Goal: Information Seeking & Learning: Learn about a topic

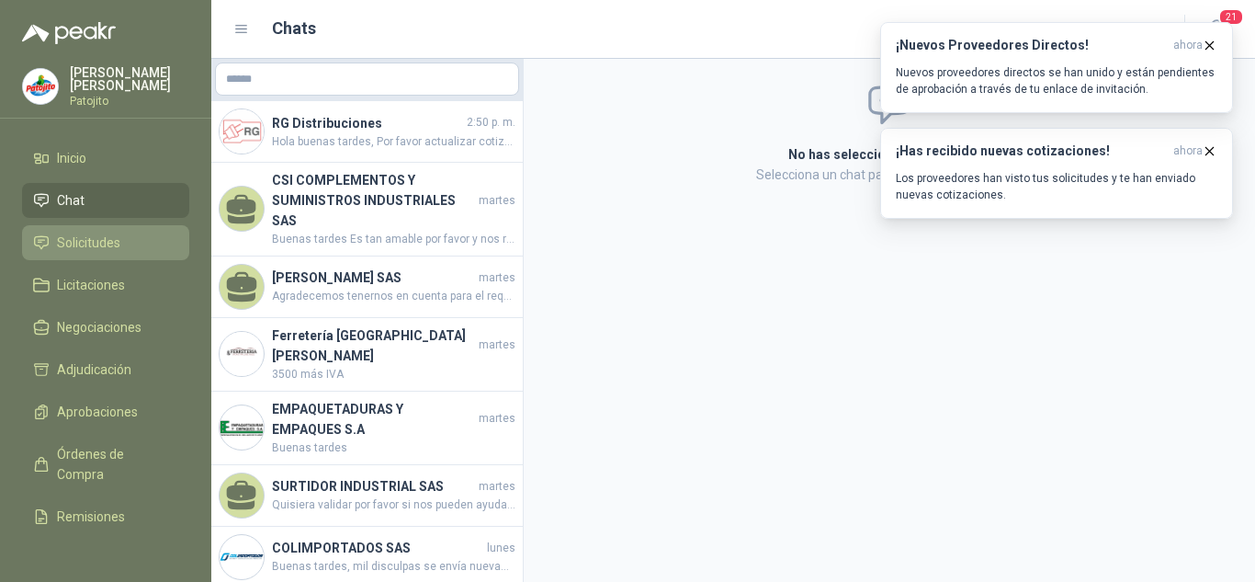
click at [77, 234] on span "Solicitudes" at bounding box center [88, 243] width 63 height 20
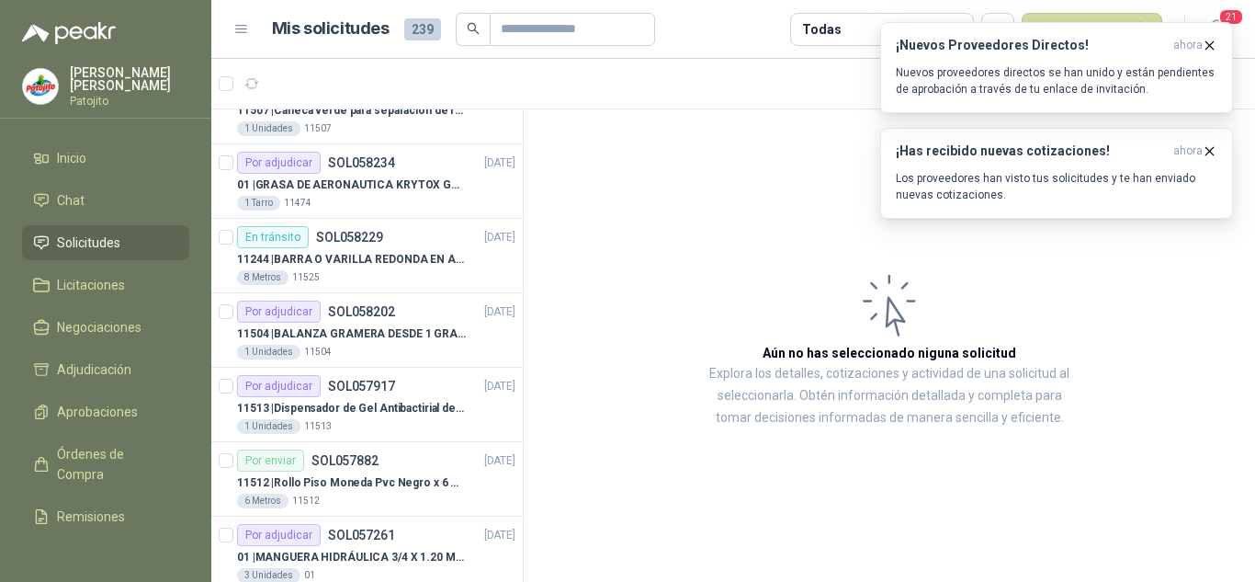
scroll to position [276, 0]
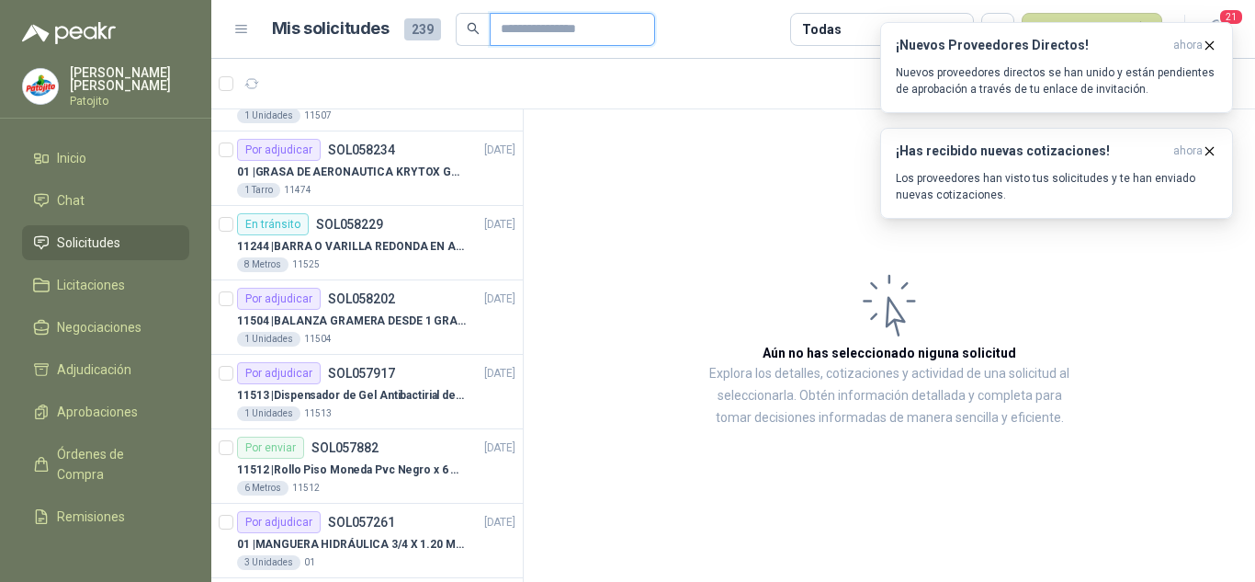
click at [590, 35] on input "text" at bounding box center [565, 29] width 129 height 31
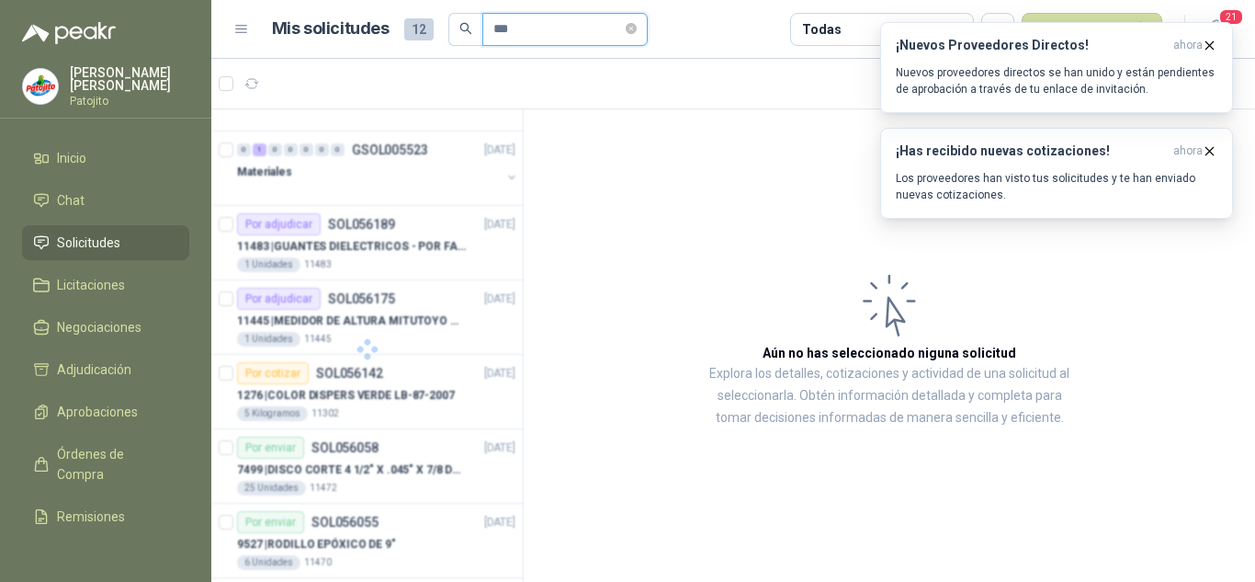
scroll to position [0, 0]
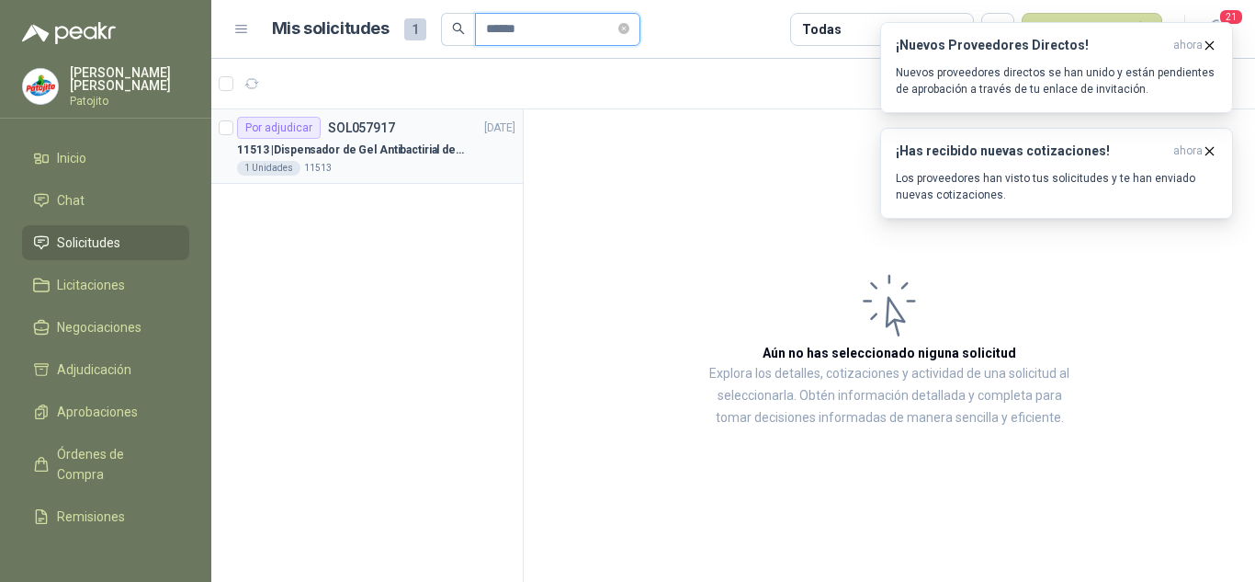
type input "******"
click at [408, 140] on div "11513 | Dispensador de Gel Antibactirial de Pedal" at bounding box center [376, 150] width 278 height 22
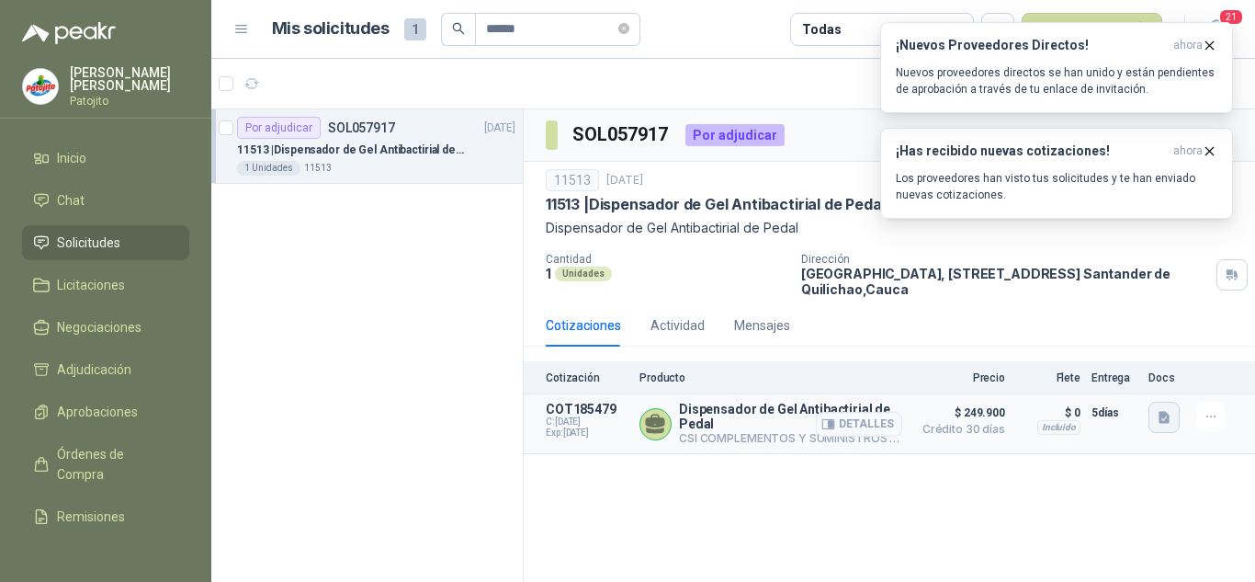
click at [1161, 415] on icon "button" at bounding box center [1164, 418] width 11 height 12
click at [1021, 371] on button "WhatsApp Image [DATE] 9.09.30 AM.jpeg" at bounding box center [1046, 377] width 243 height 19
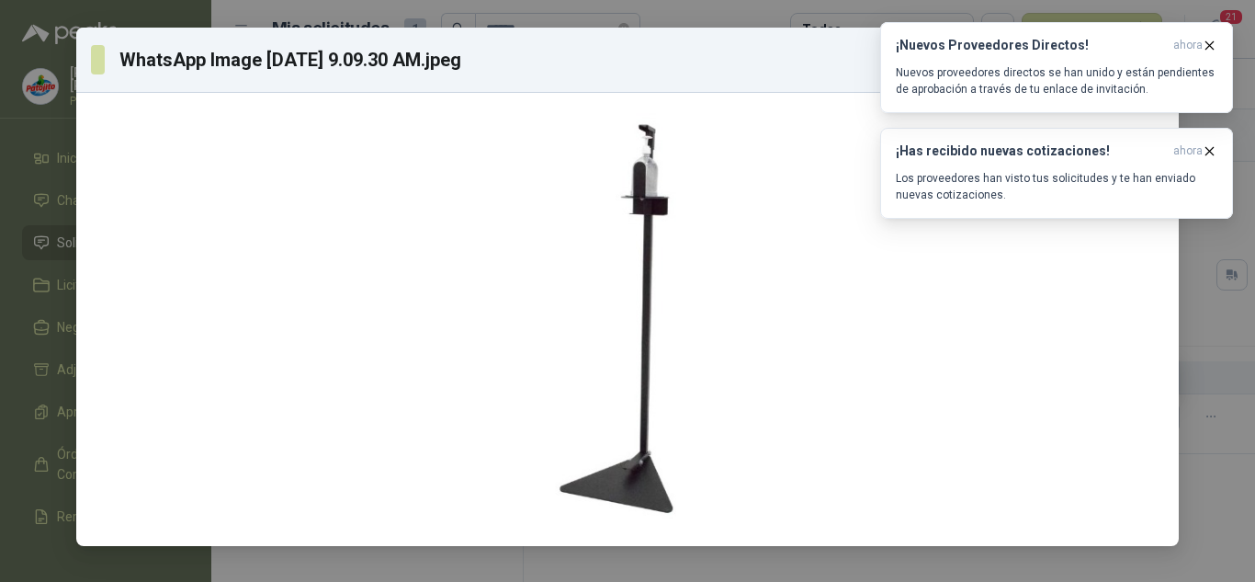
click at [1236, 344] on div "WhatsApp Image [DATE] 9.09.30 AM.jpeg Descargar" at bounding box center [627, 291] width 1255 height 582
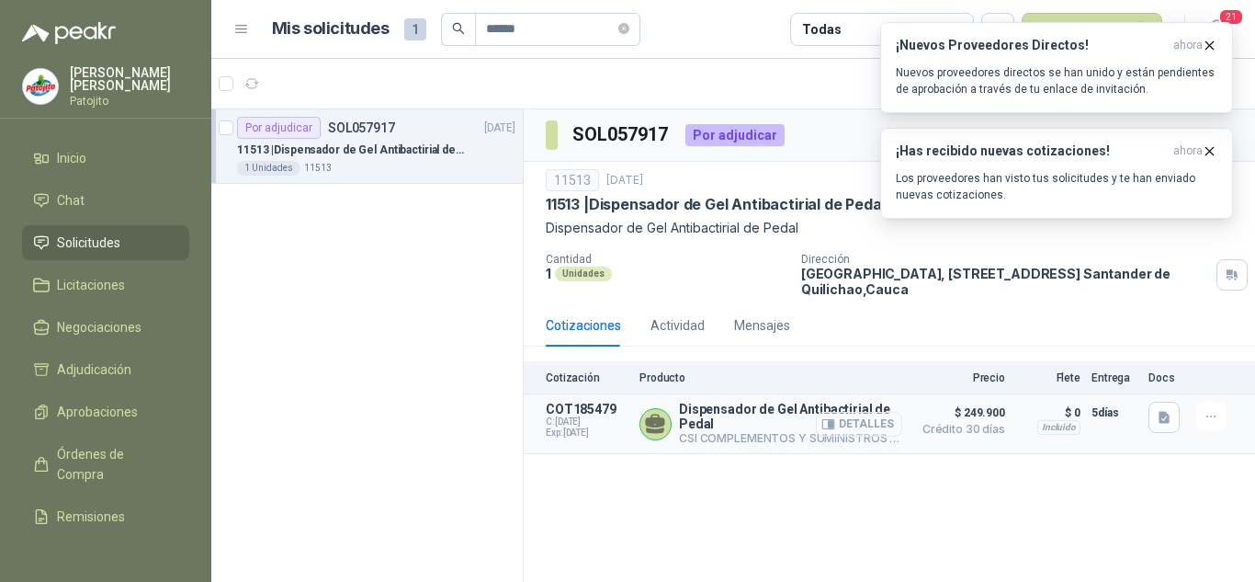
click at [855, 420] on button "Detalles" at bounding box center [859, 424] width 86 height 25
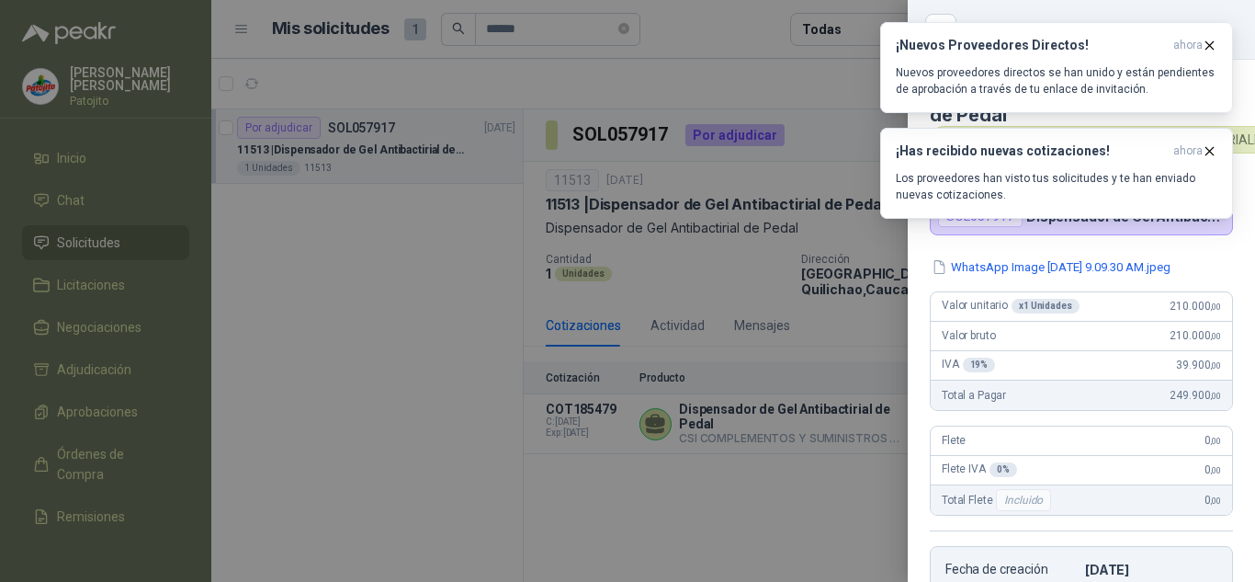
scroll to position [366, 0]
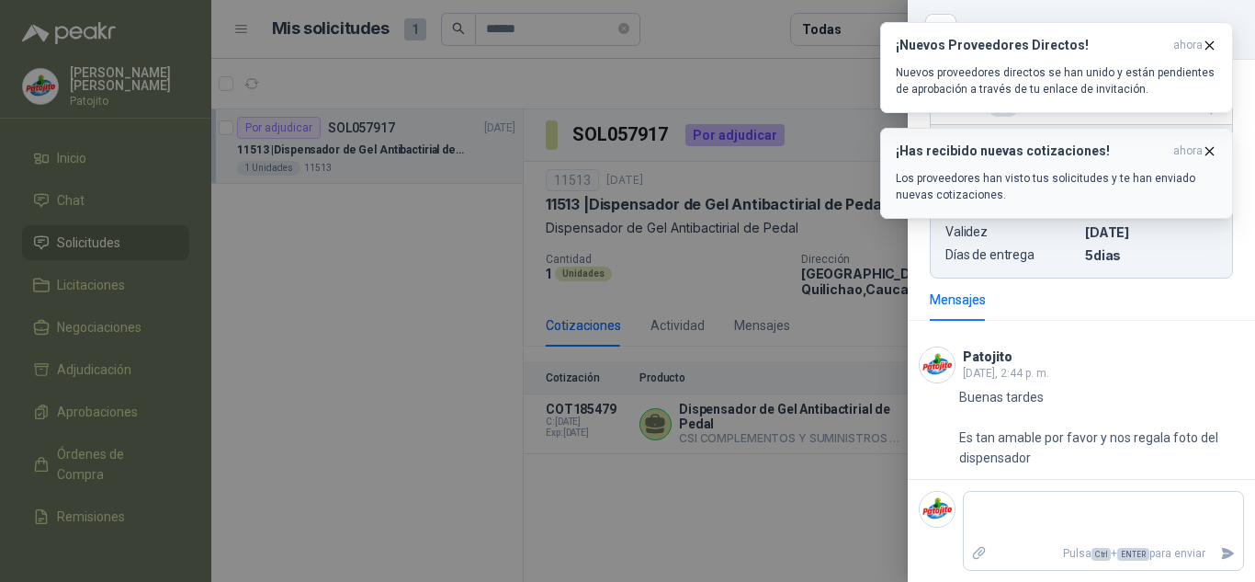
click at [1214, 148] on icon "button" at bounding box center [1210, 151] width 16 height 16
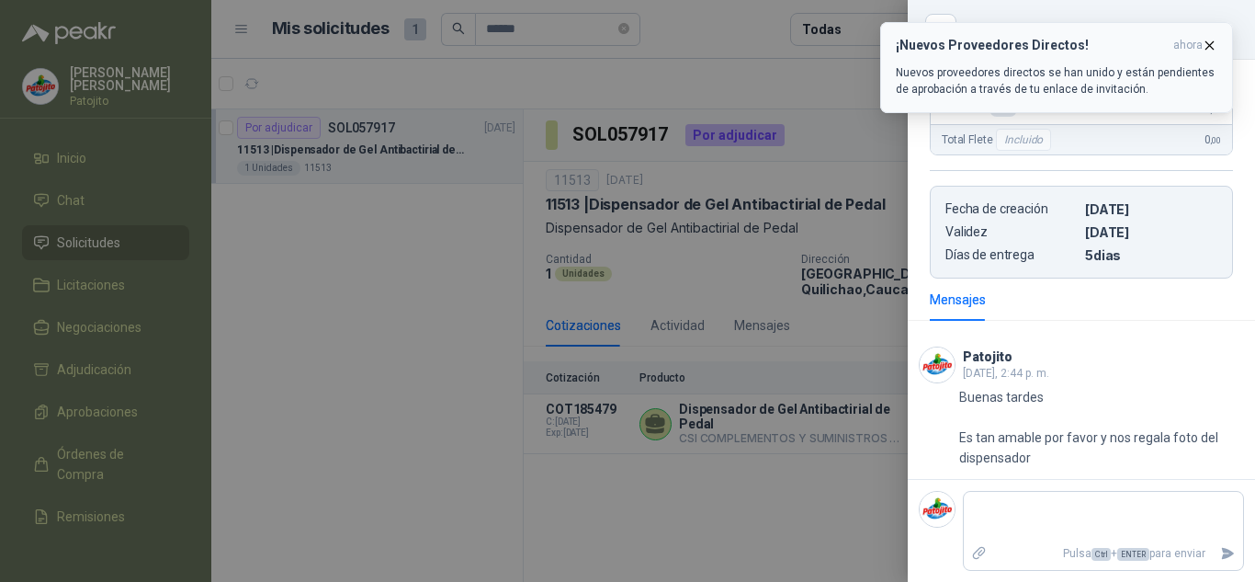
click at [1217, 47] on icon "button" at bounding box center [1210, 46] width 16 height 16
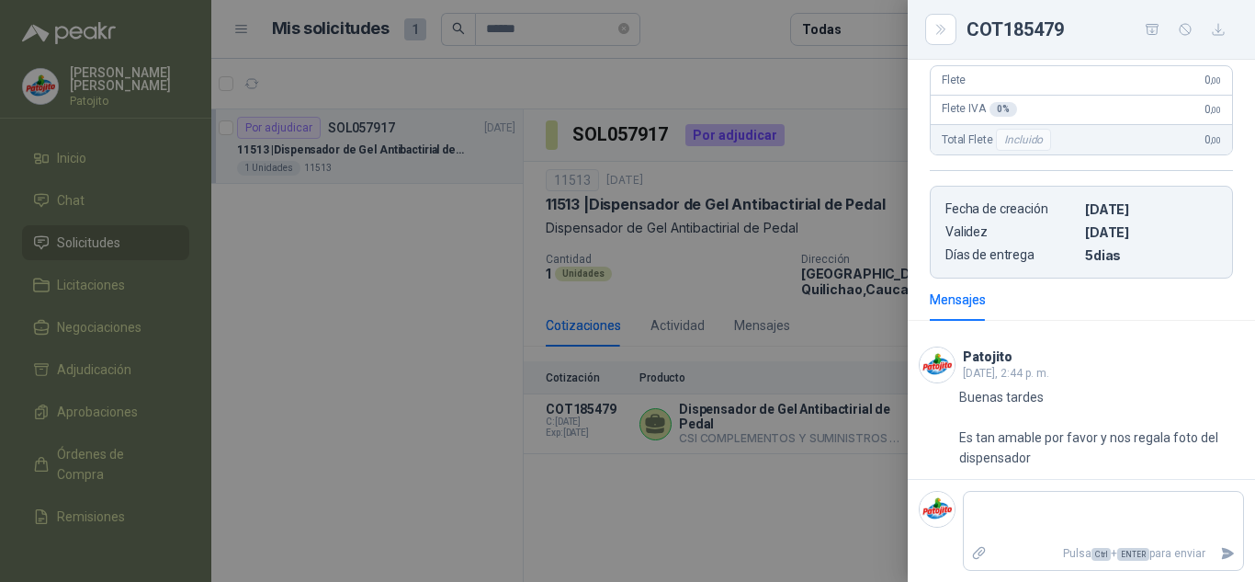
click at [767, 194] on div at bounding box center [627, 291] width 1255 height 582
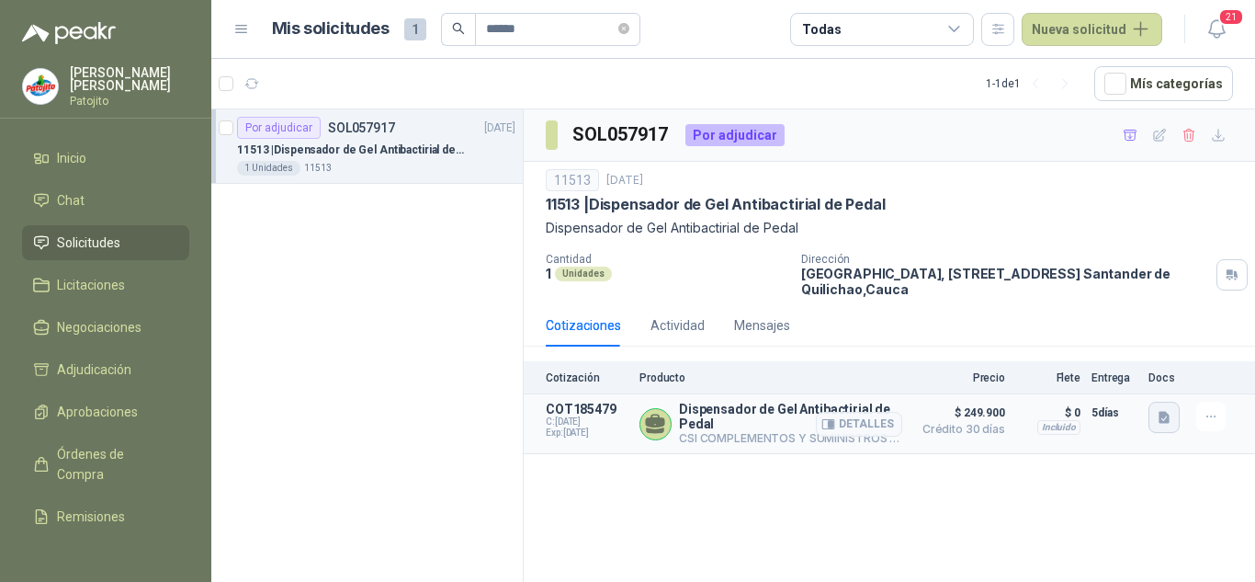
click at [1164, 419] on icon "button" at bounding box center [1165, 418] width 16 height 16
click at [1096, 375] on button "WhatsApp Image [DATE] 9.09.30 AM.jpeg" at bounding box center [1046, 377] width 243 height 19
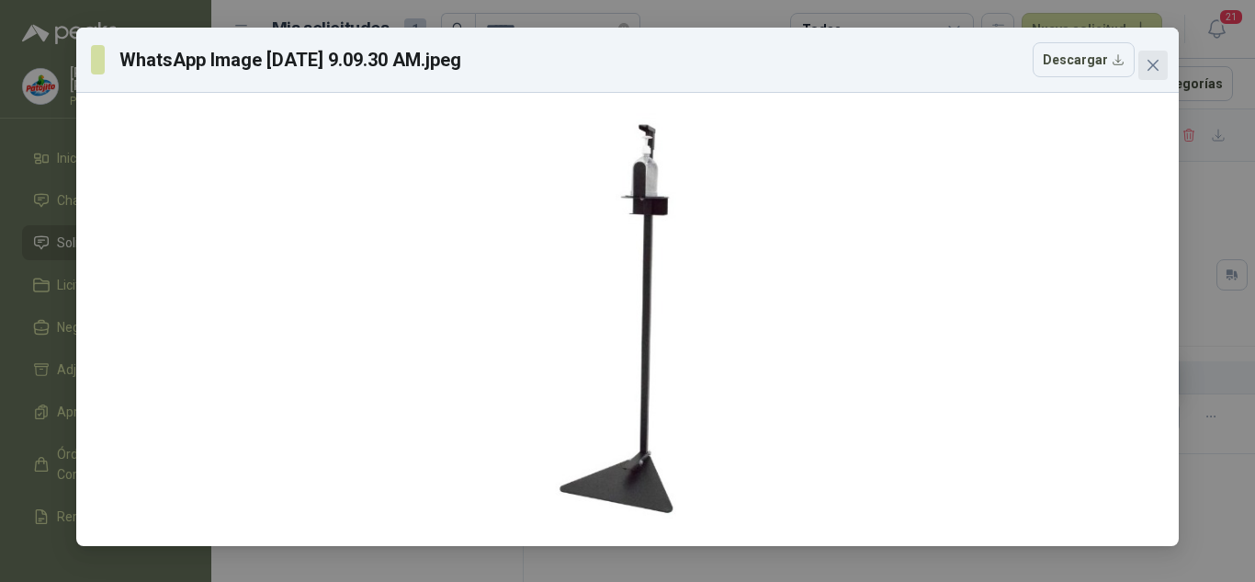
click at [1143, 65] on span "Close" at bounding box center [1153, 65] width 29 height 15
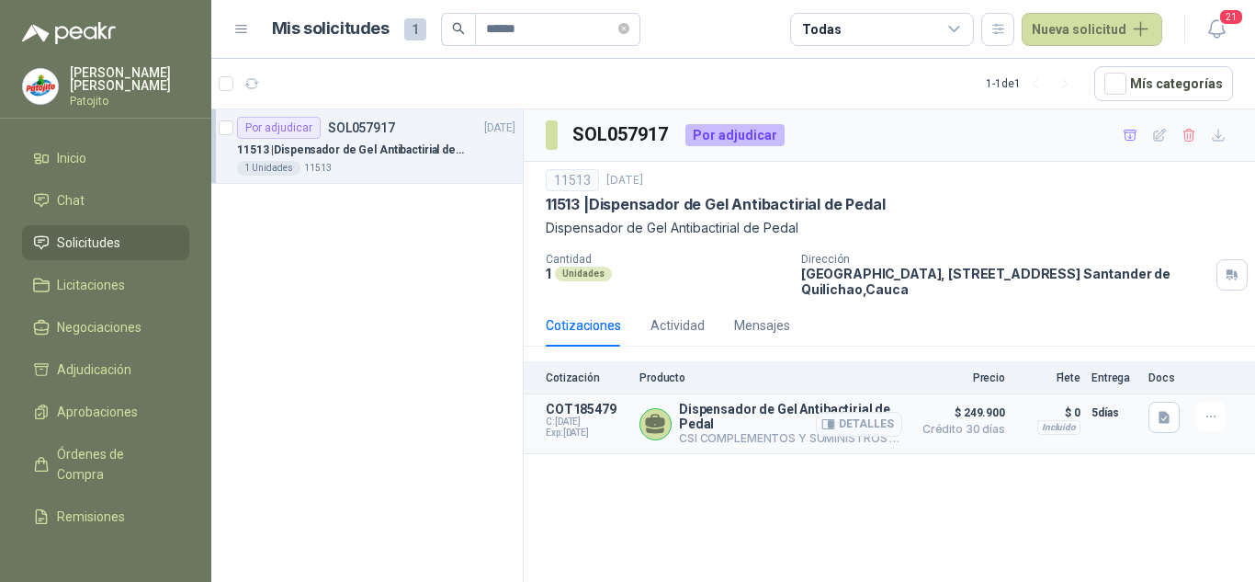
click at [719, 435] on p "CSI COMPLEMENTOS Y SUMINISTROS INDUSTRIALES SAS Directo" at bounding box center [790, 438] width 223 height 15
click at [713, 414] on p "Dispensador de Gel Antibactirial de Pedal" at bounding box center [790, 416] width 223 height 29
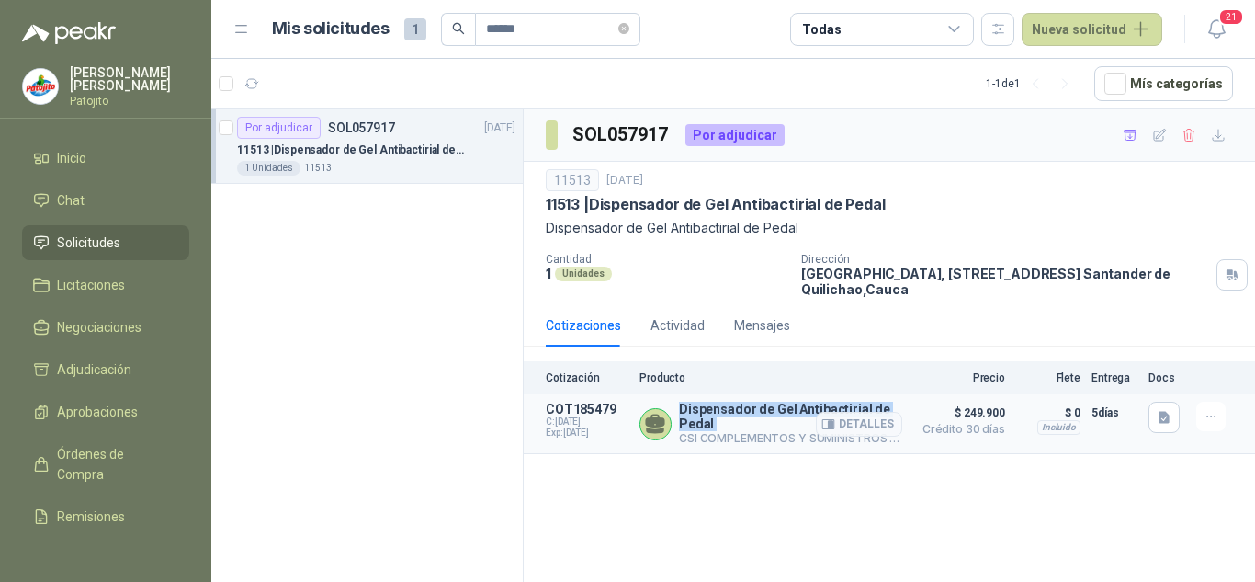
click at [713, 414] on p "Dispensador de Gel Antibactirial de Pedal" at bounding box center [790, 416] width 223 height 29
click at [1099, 408] on p "5 días" at bounding box center [1115, 413] width 46 height 22
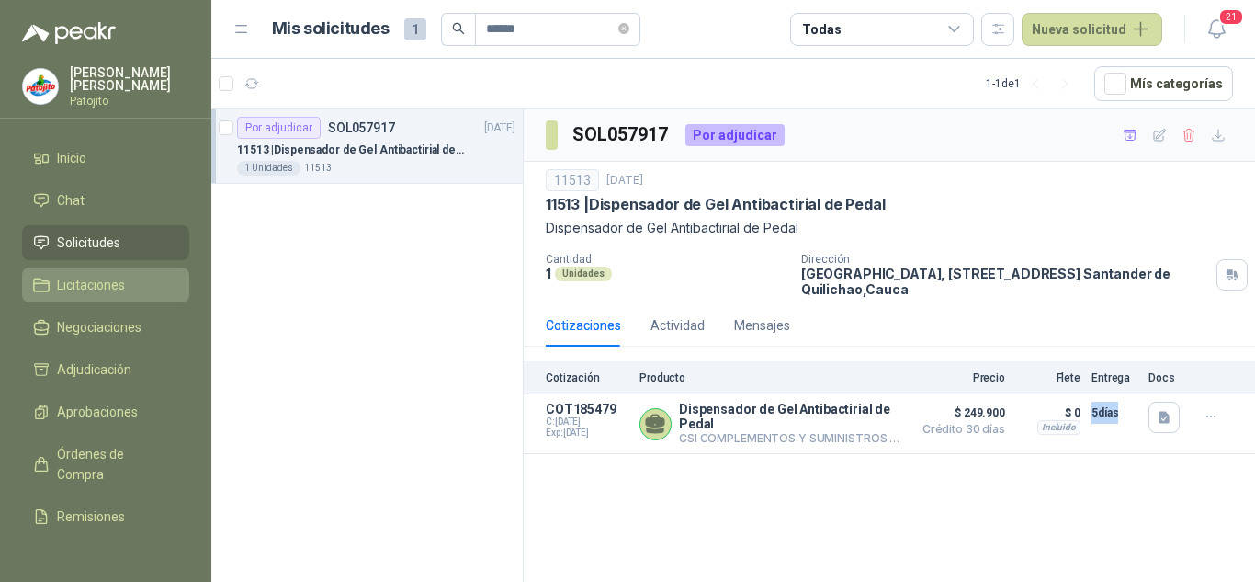
click at [96, 285] on span "Licitaciones" at bounding box center [91, 285] width 68 height 20
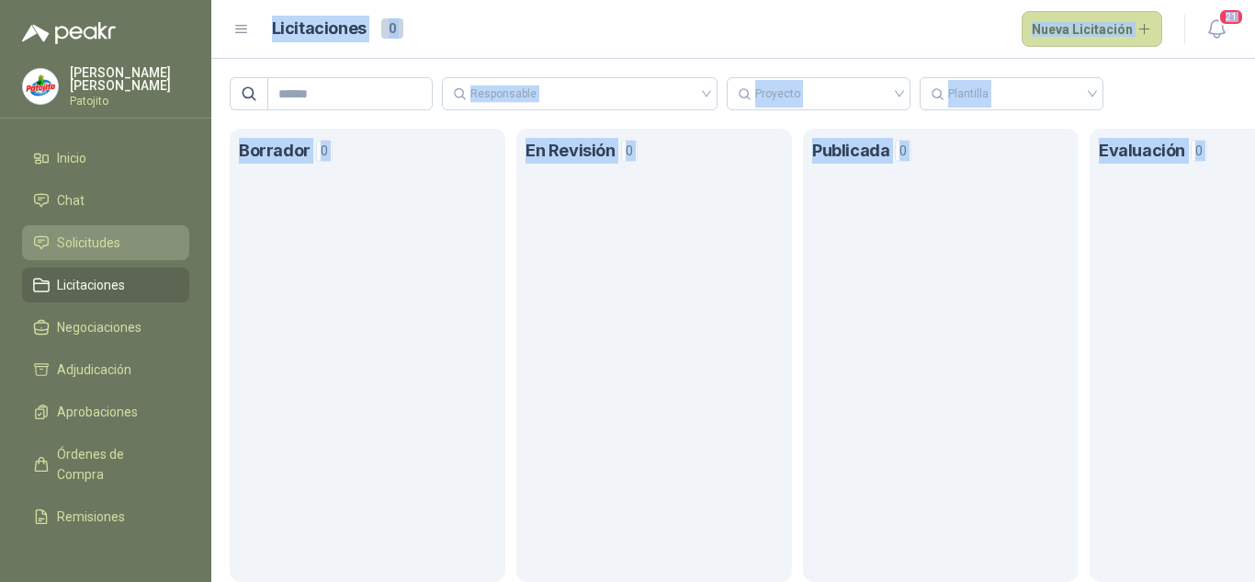
click at [102, 230] on link "Solicitudes" at bounding box center [105, 242] width 167 height 35
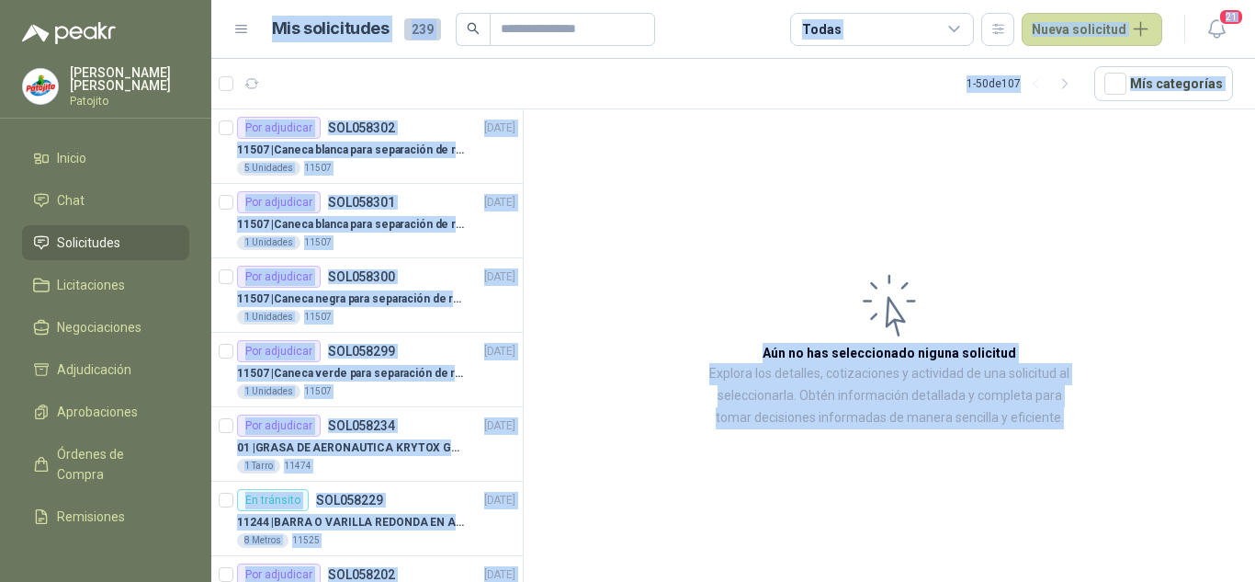
click at [640, 66] on article "1 - 50 de 107 Mís categorías" at bounding box center [733, 84] width 1044 height 50
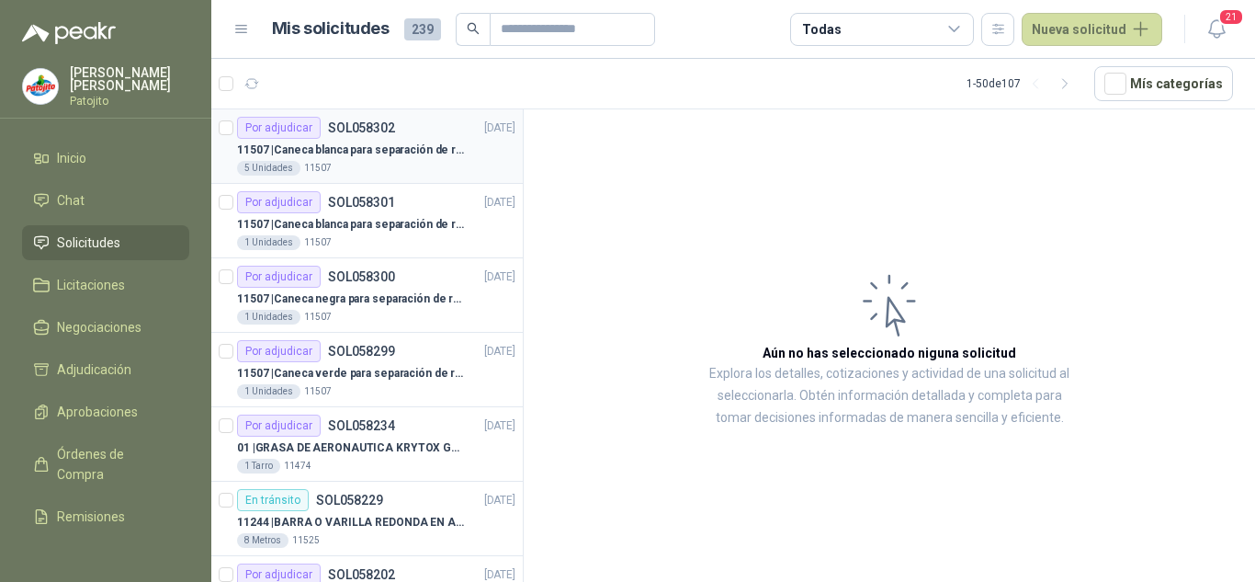
click at [363, 157] on p "11507 | Caneca blanca para separación de residuos 121 LT" at bounding box center [351, 150] width 229 height 17
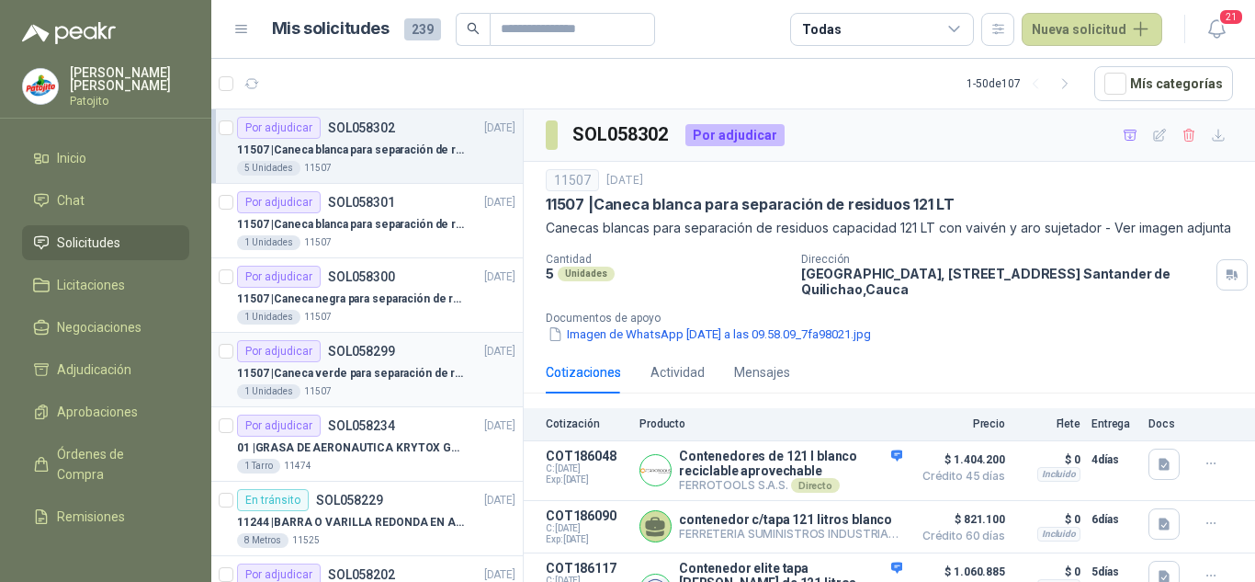
click at [365, 361] on div "Por adjudicar SOL058299" at bounding box center [316, 351] width 158 height 22
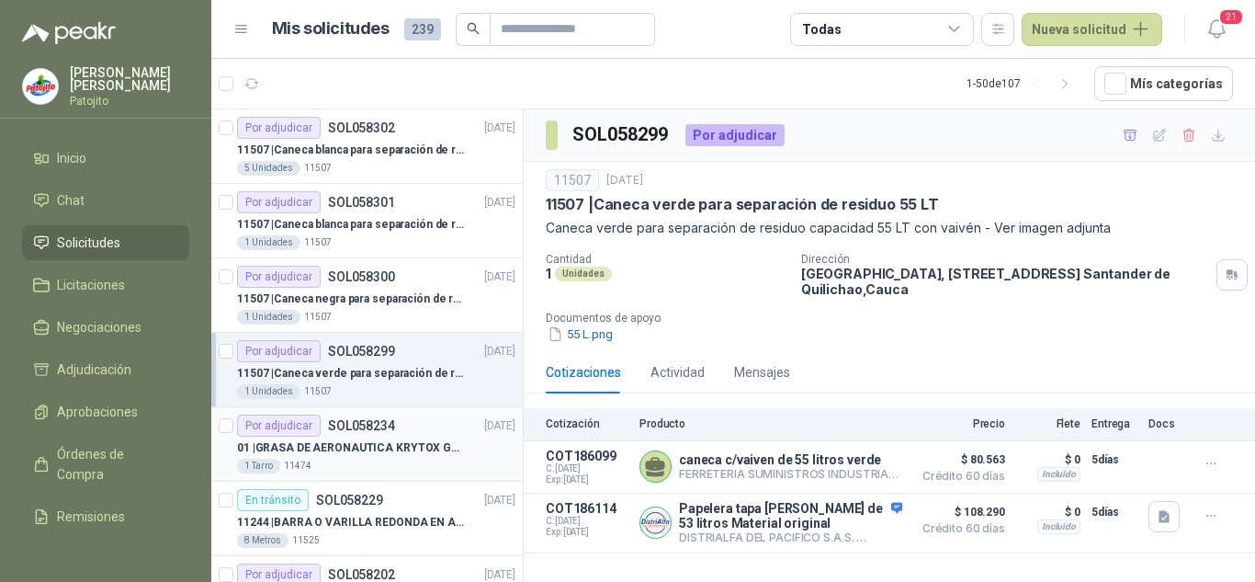
click at [407, 432] on div "Por adjudicar SOL058234 [DATE]" at bounding box center [376, 425] width 278 height 22
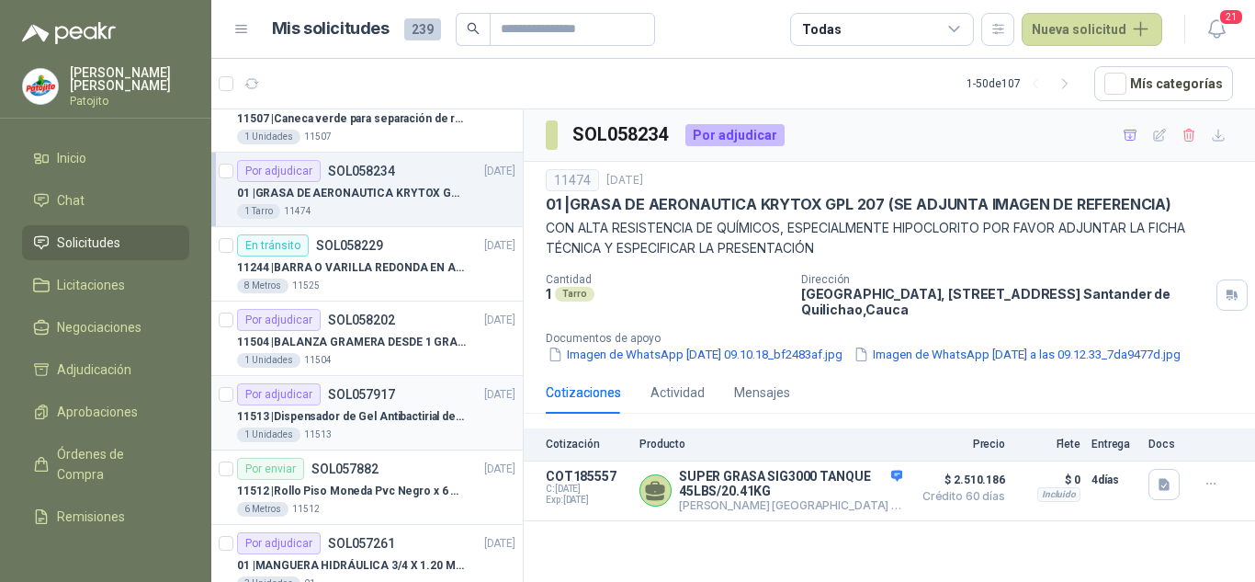
scroll to position [368, 0]
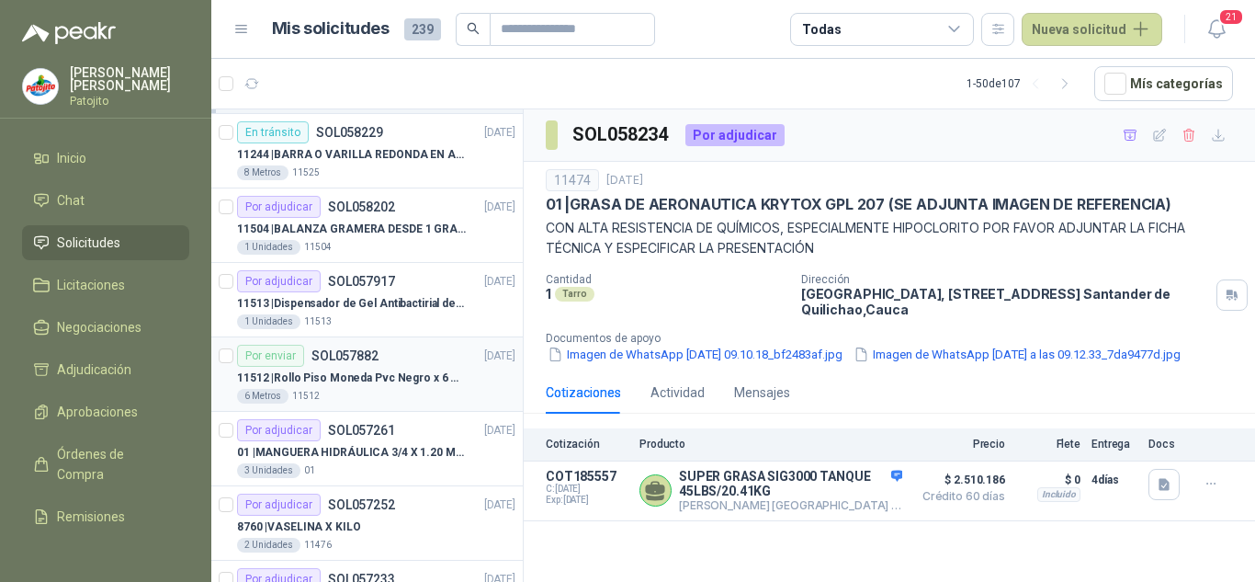
click at [381, 386] on p "11512 | [PERSON_NAME] Pvc Negro x 6 metros" at bounding box center [351, 377] width 229 height 17
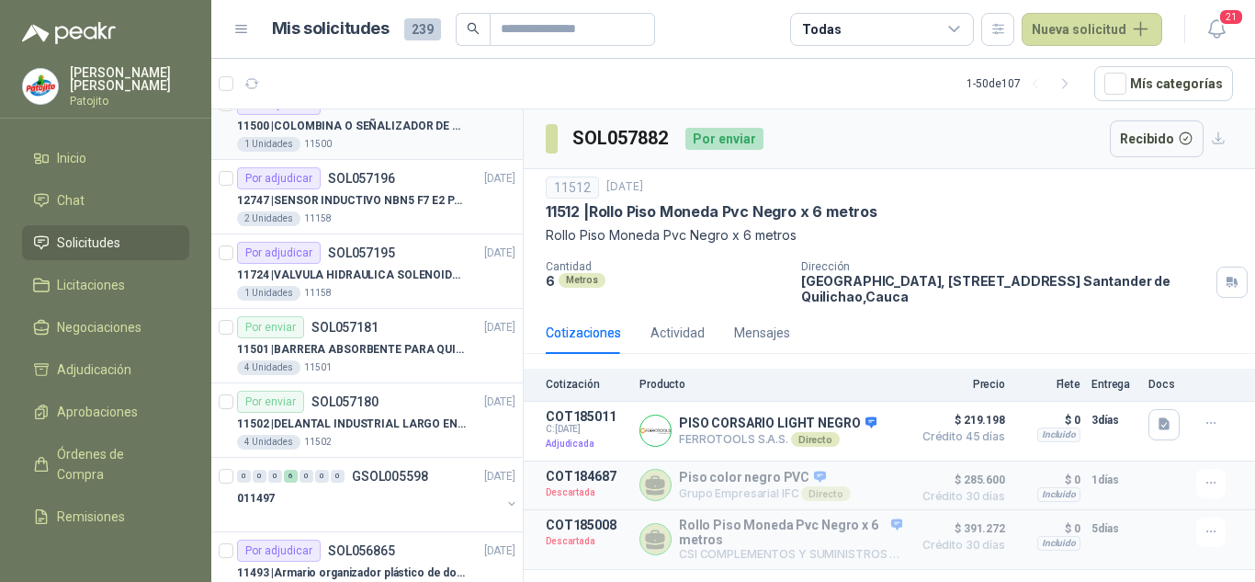
scroll to position [919, 0]
click at [414, 416] on p "11502 | DELANTAL INDUSTRIAL LARGO EN PVC COLOR AMARILLO" at bounding box center [351, 422] width 229 height 17
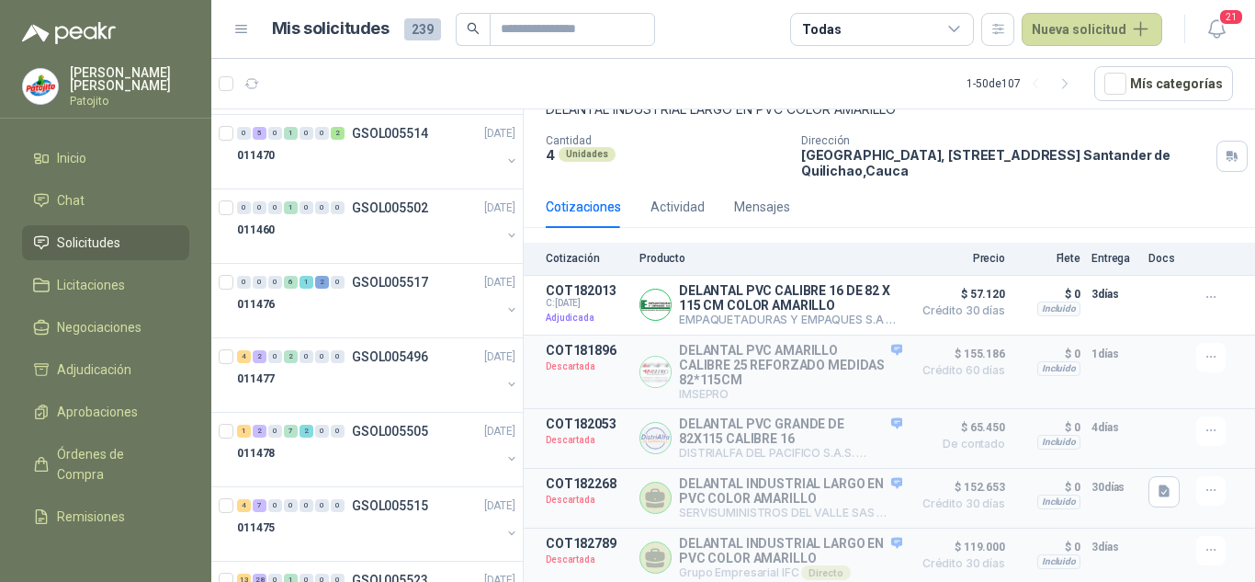
scroll to position [1930, 0]
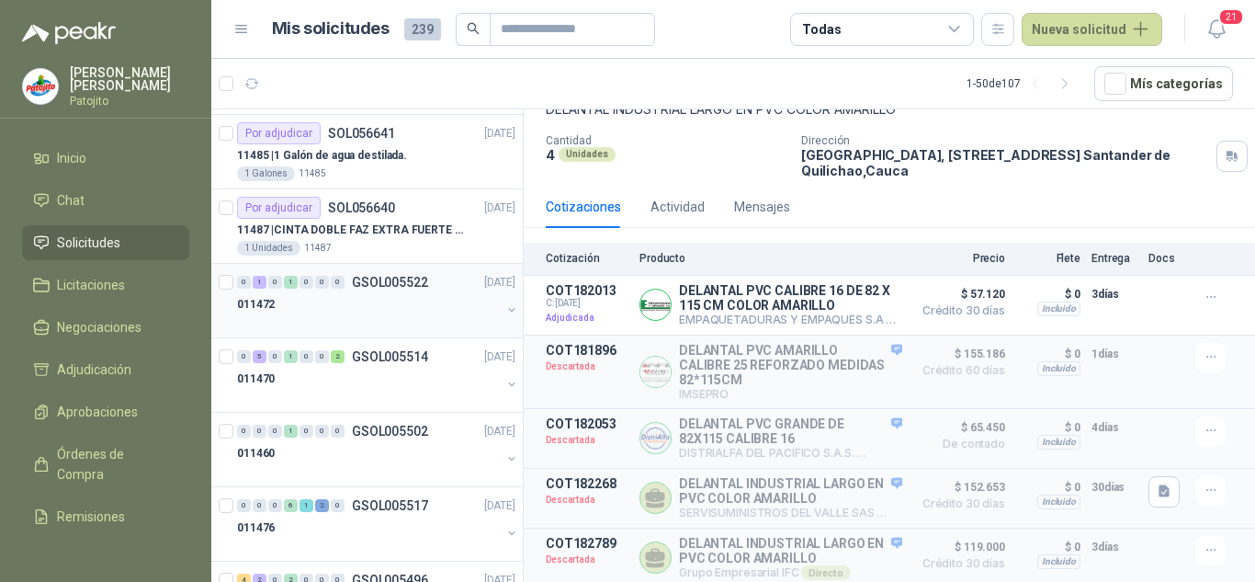
click at [358, 308] on div "011472" at bounding box center [369, 304] width 264 height 22
